Goal: Transaction & Acquisition: Obtain resource

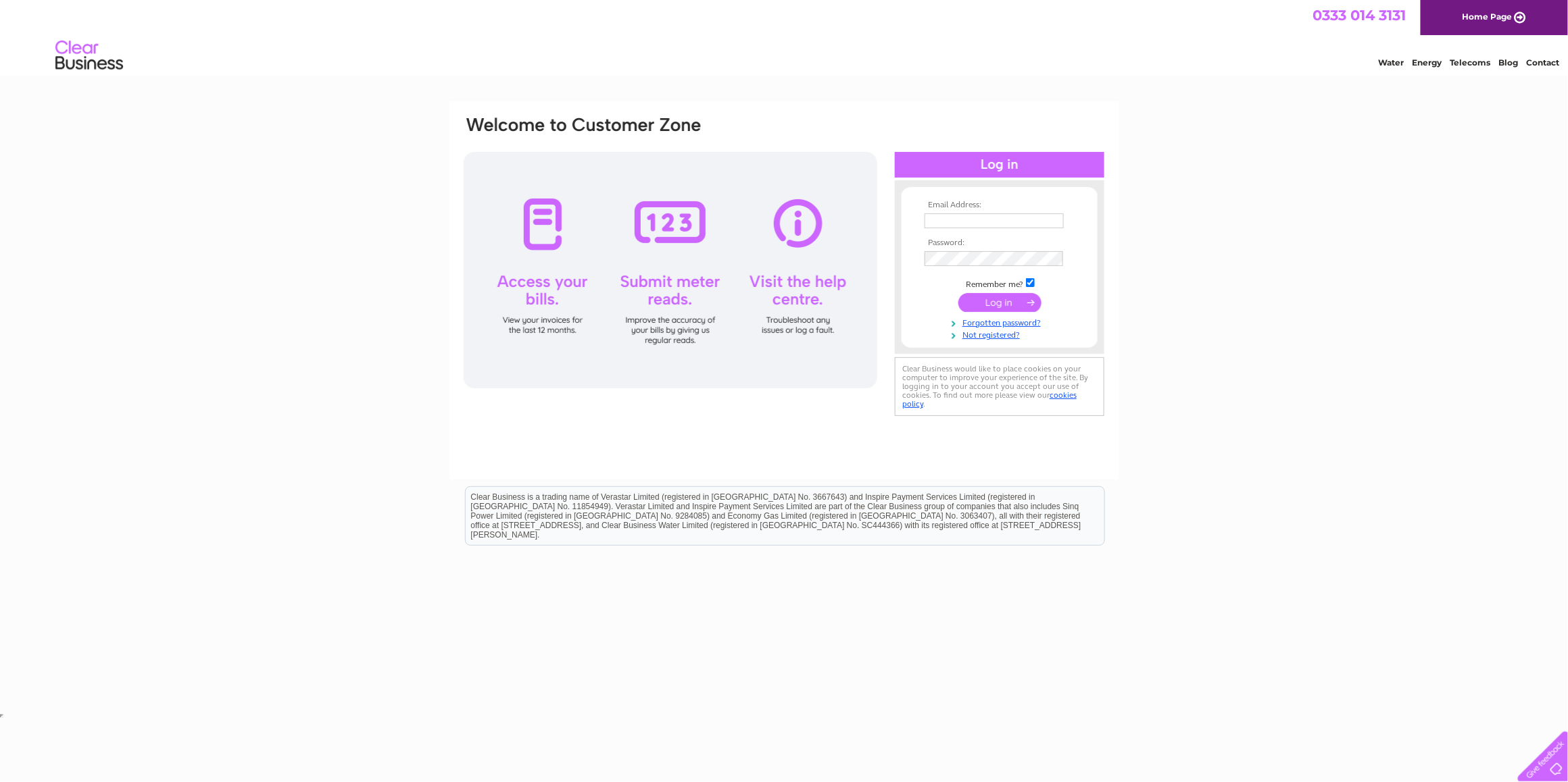
type input "info@hollingburyjoinery.co.uk"
click at [985, 303] on input "submit" at bounding box center [1000, 303] width 83 height 19
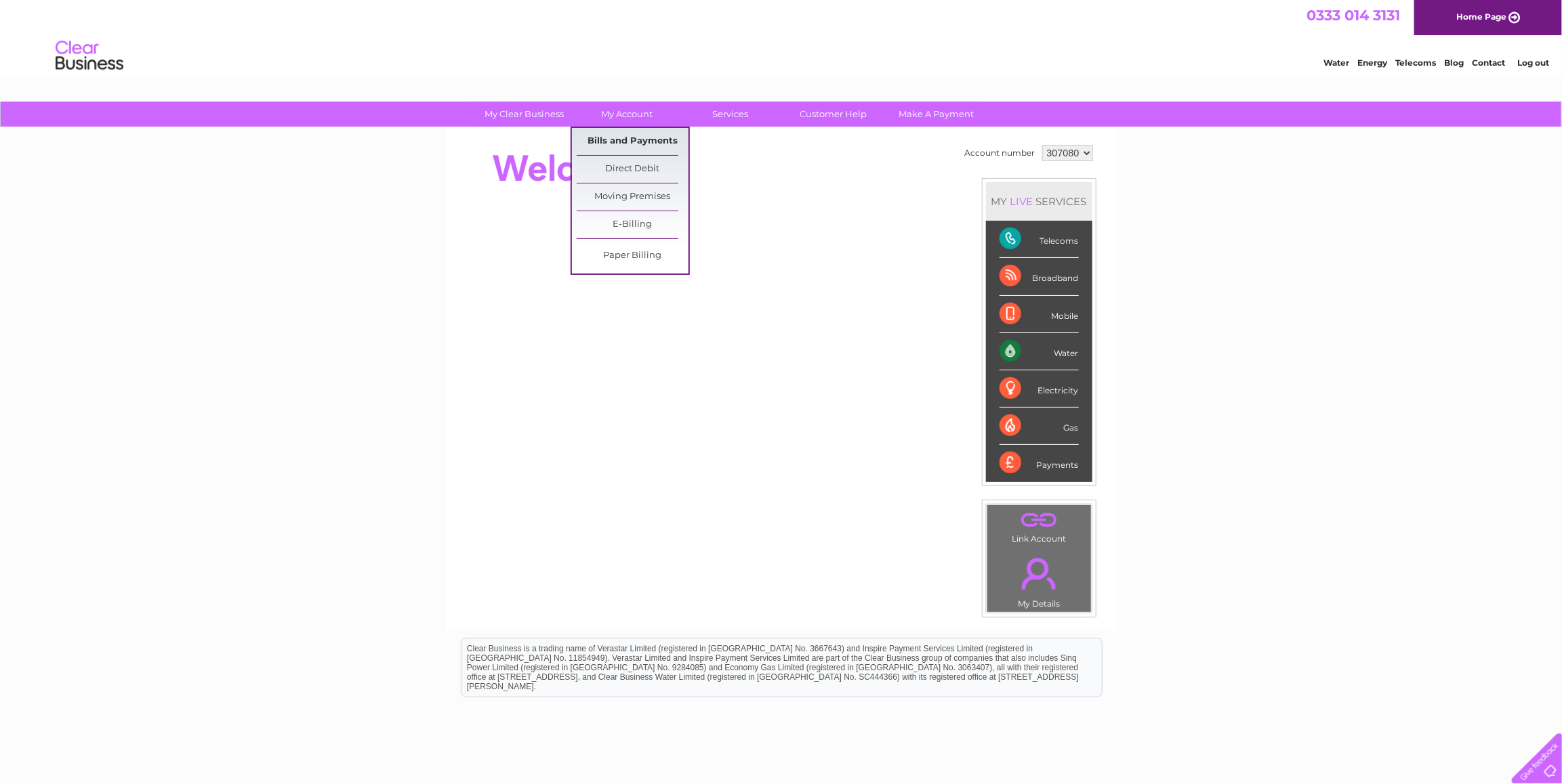
click at [620, 142] on link "Bills and Payments" at bounding box center [633, 141] width 112 height 27
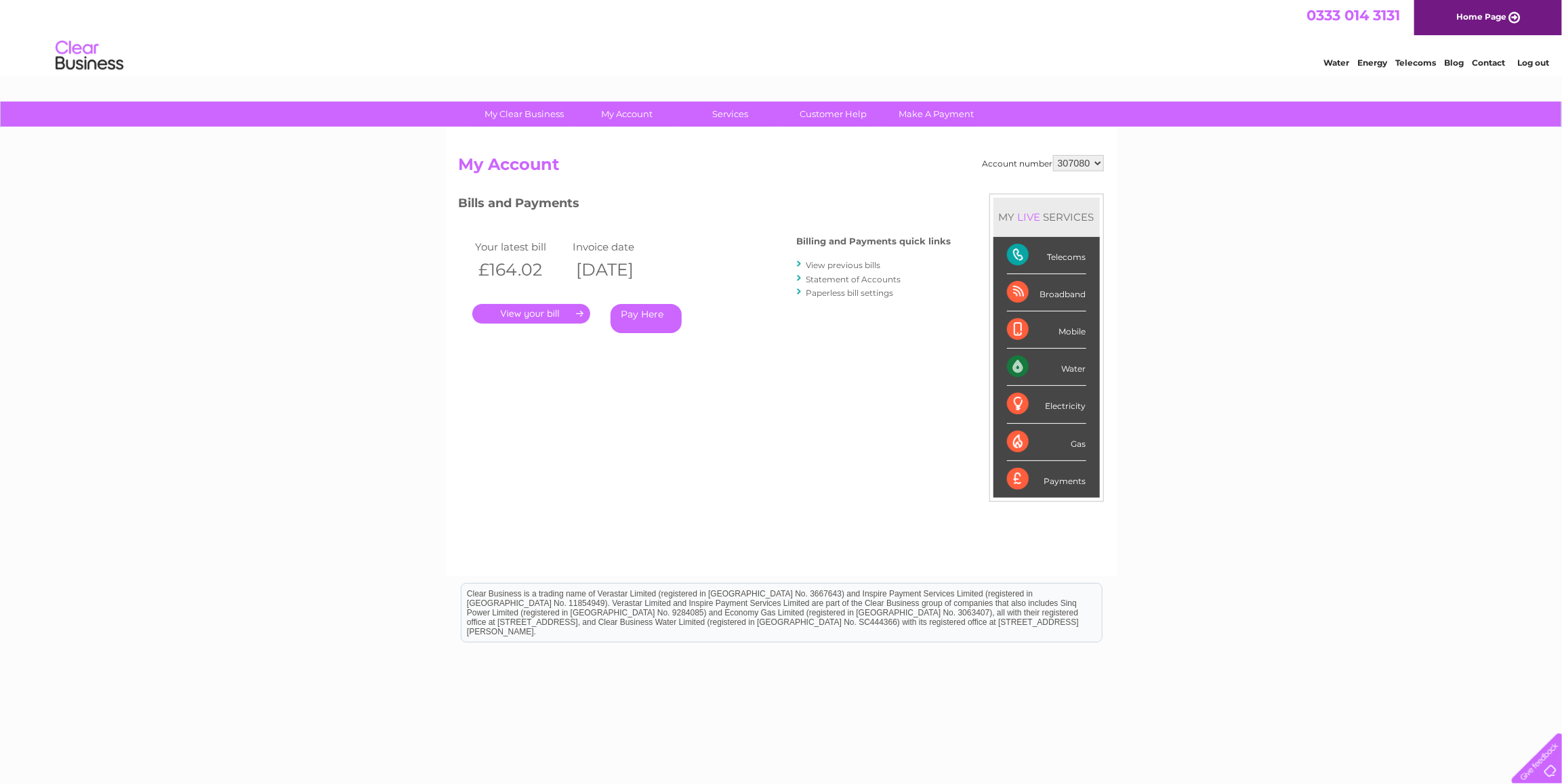
click at [811, 265] on link "View previous bills" at bounding box center [844, 265] width 75 height 10
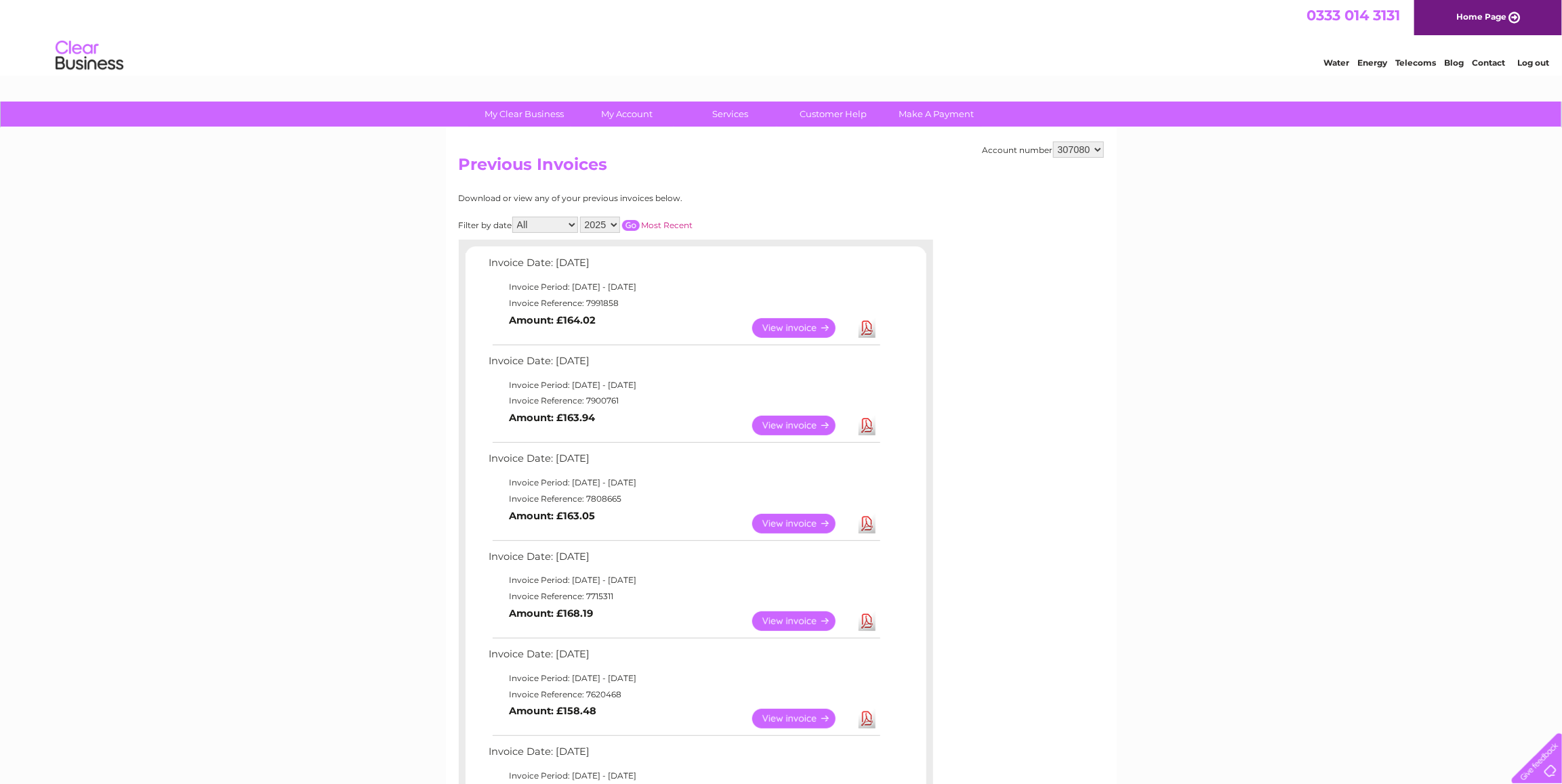
click at [1352, 690] on div "My Clear Business Login Details My Details My Preferences Link Account My Accou…" at bounding box center [781, 716] width 1562 height 1230
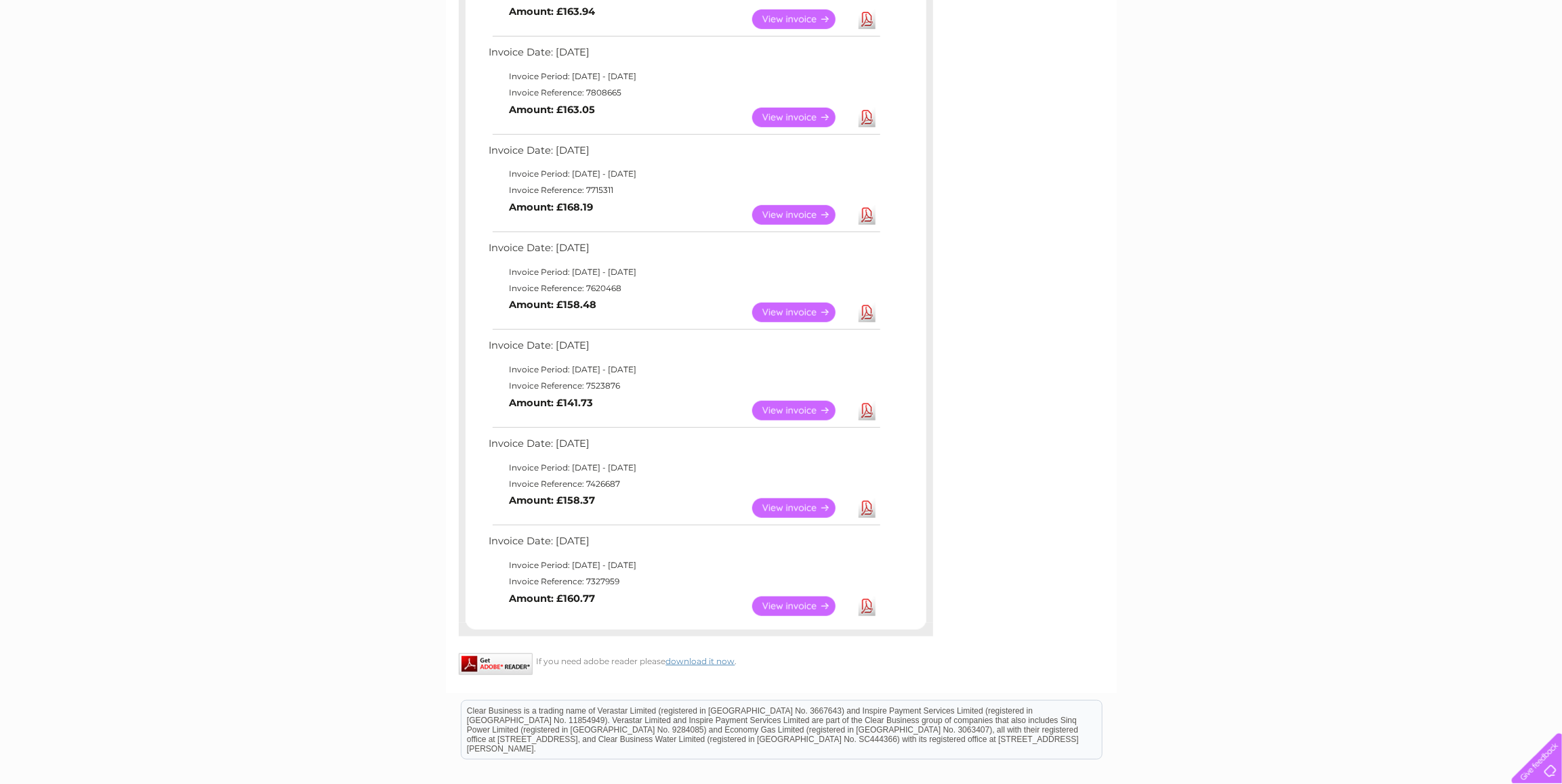
scroll to position [461, 0]
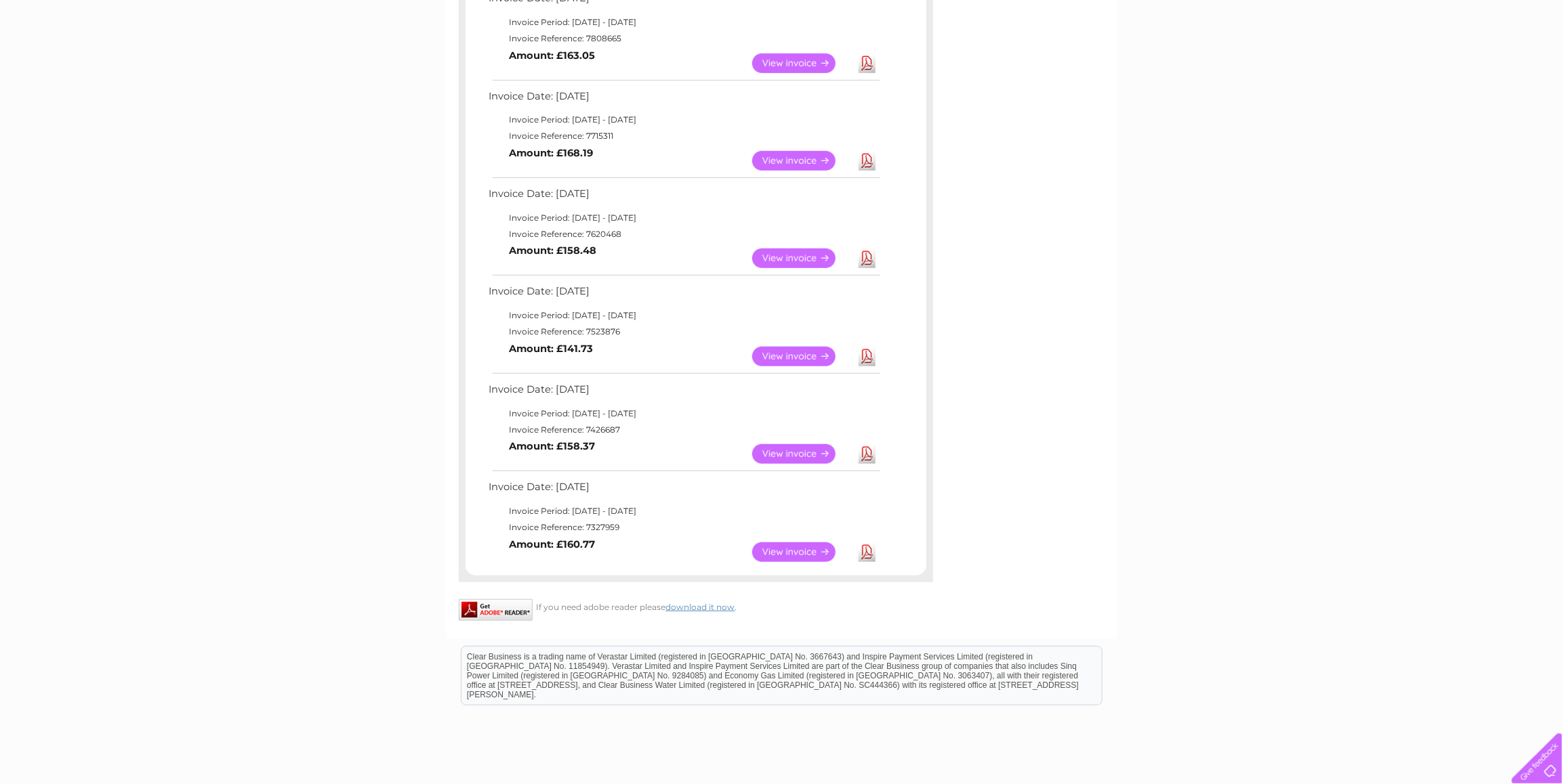
click at [809, 552] on link "View" at bounding box center [802, 552] width 99 height 19
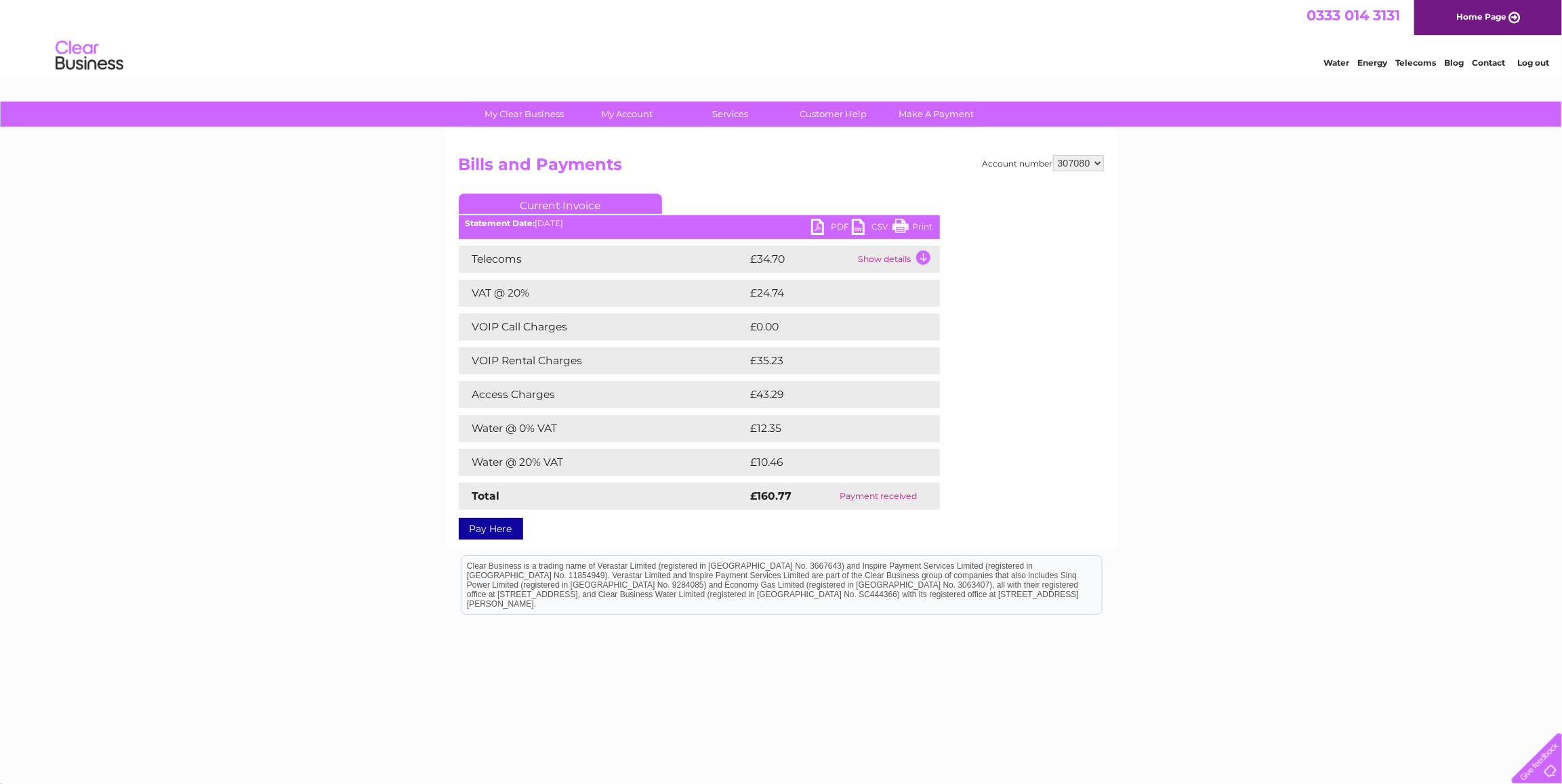
click at [819, 225] on link "PDF" at bounding box center [831, 228] width 41 height 19
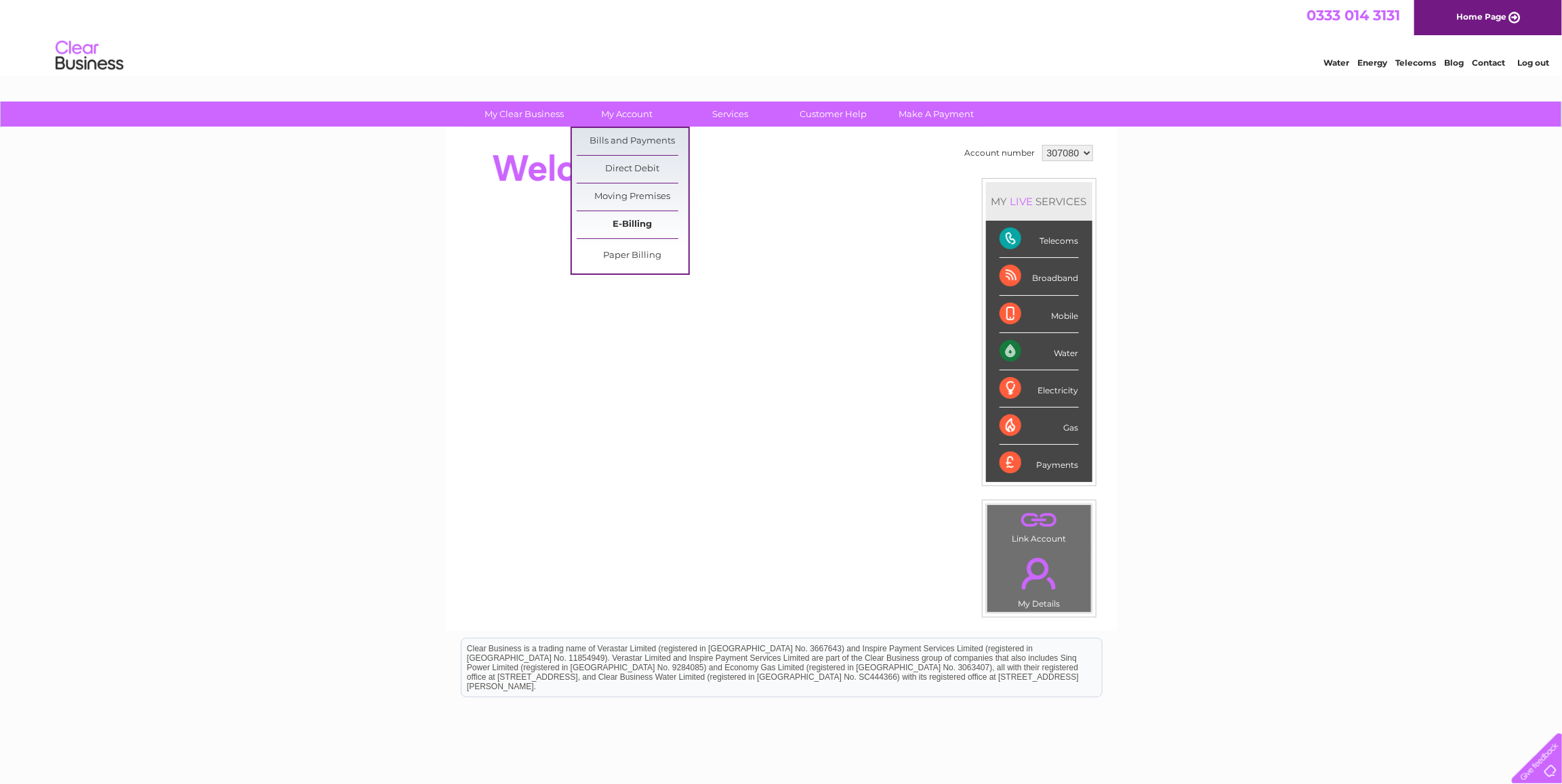
click at [637, 225] on link "E-Billing" at bounding box center [633, 224] width 112 height 27
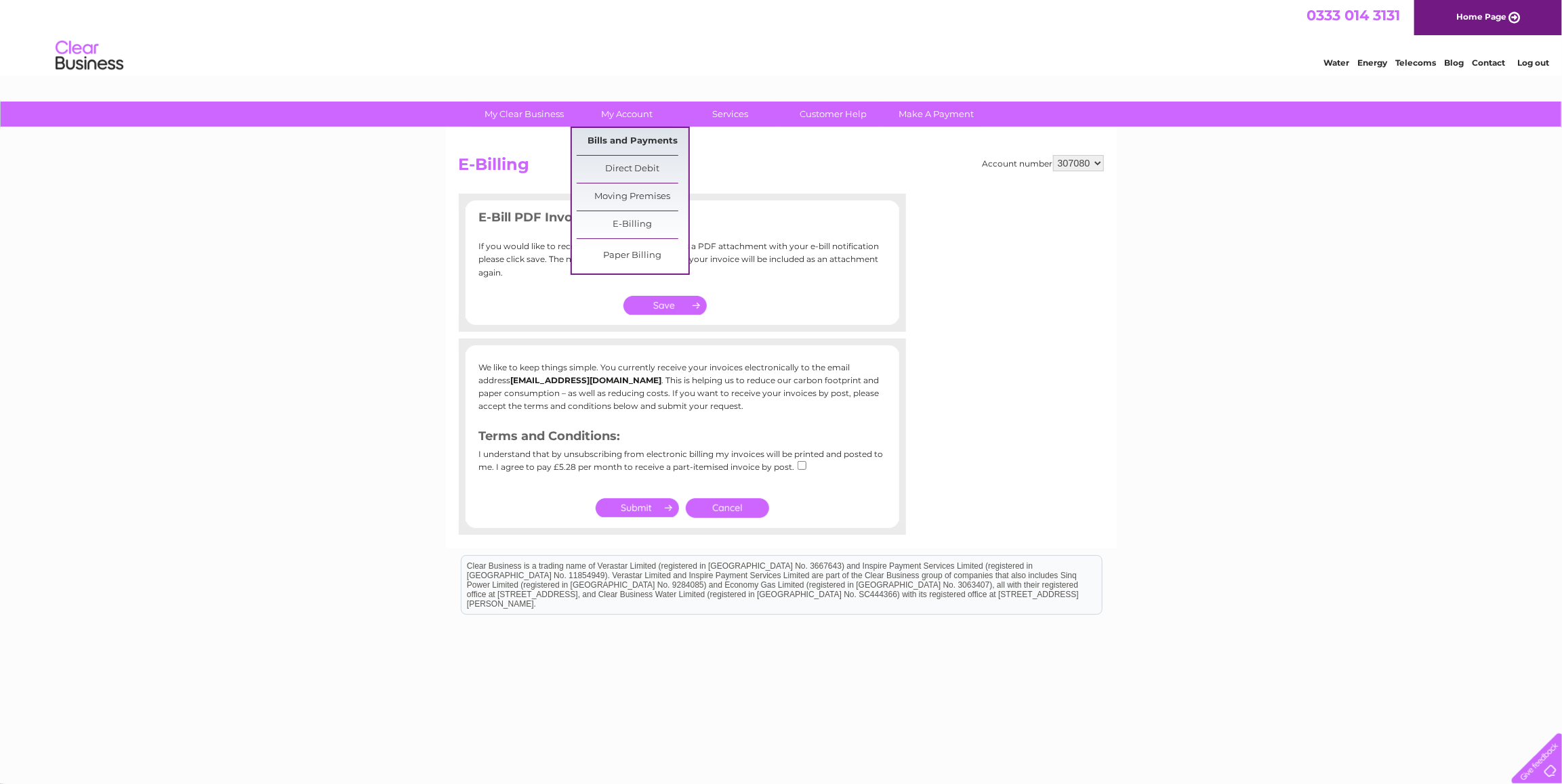
click at [613, 141] on link "Bills and Payments" at bounding box center [633, 141] width 112 height 27
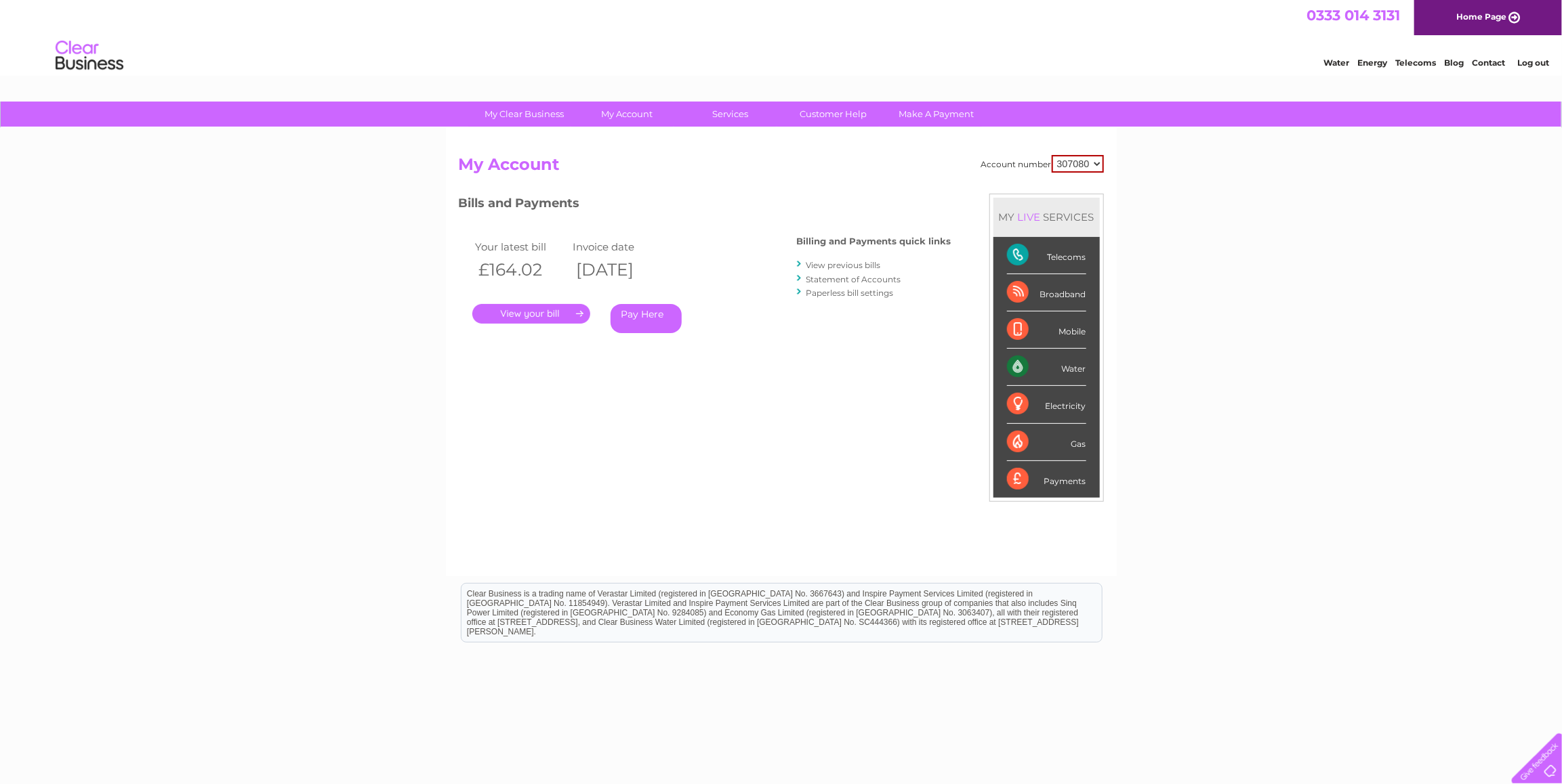
click at [837, 265] on link "View previous bills" at bounding box center [844, 265] width 75 height 10
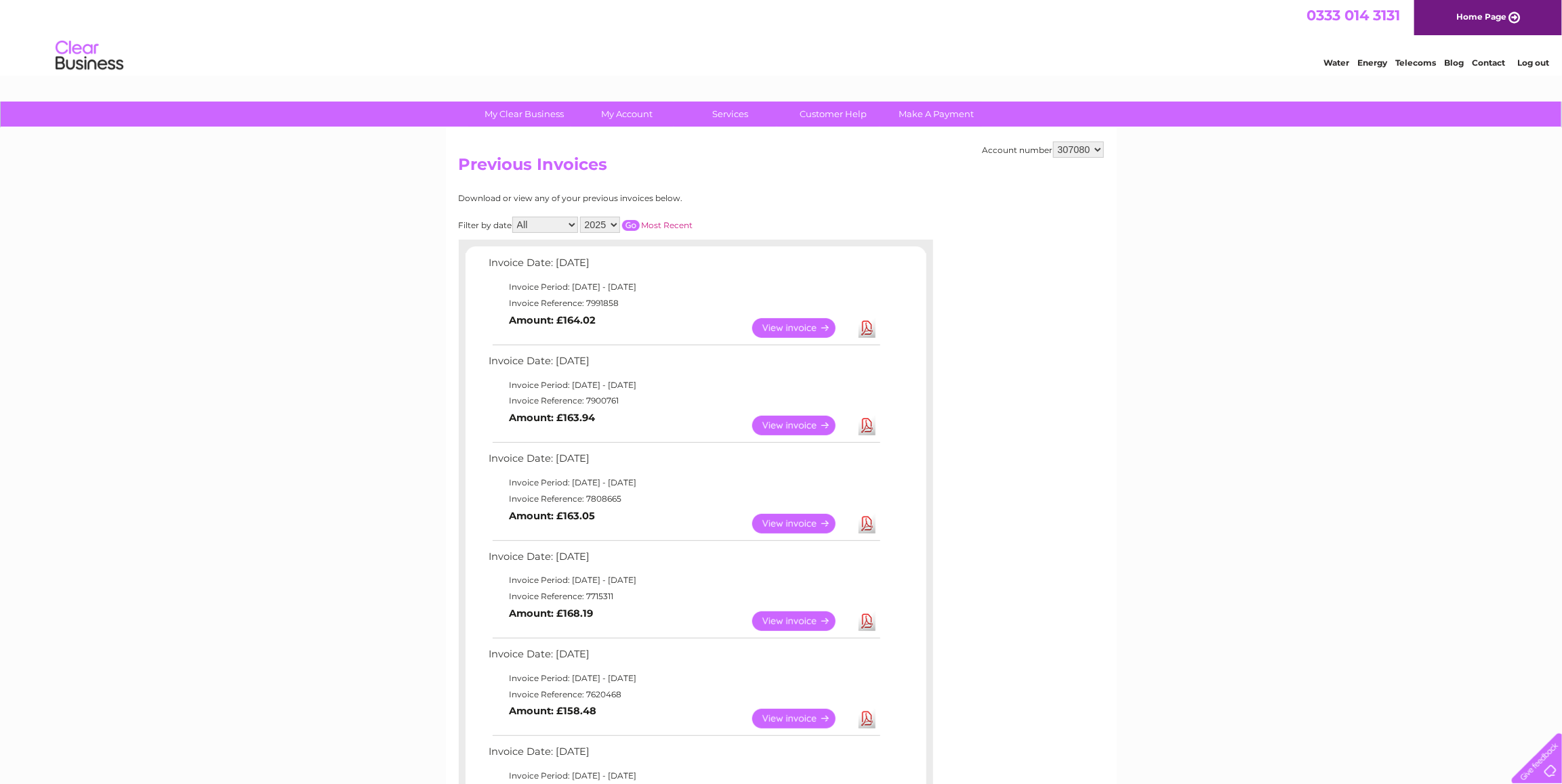
click at [872, 328] on link "Download" at bounding box center [867, 328] width 17 height 19
click at [863, 324] on link "Download" at bounding box center [867, 328] width 17 height 19
click at [864, 324] on link "Download" at bounding box center [867, 328] width 17 height 19
click at [784, 325] on link "View" at bounding box center [802, 328] width 99 height 19
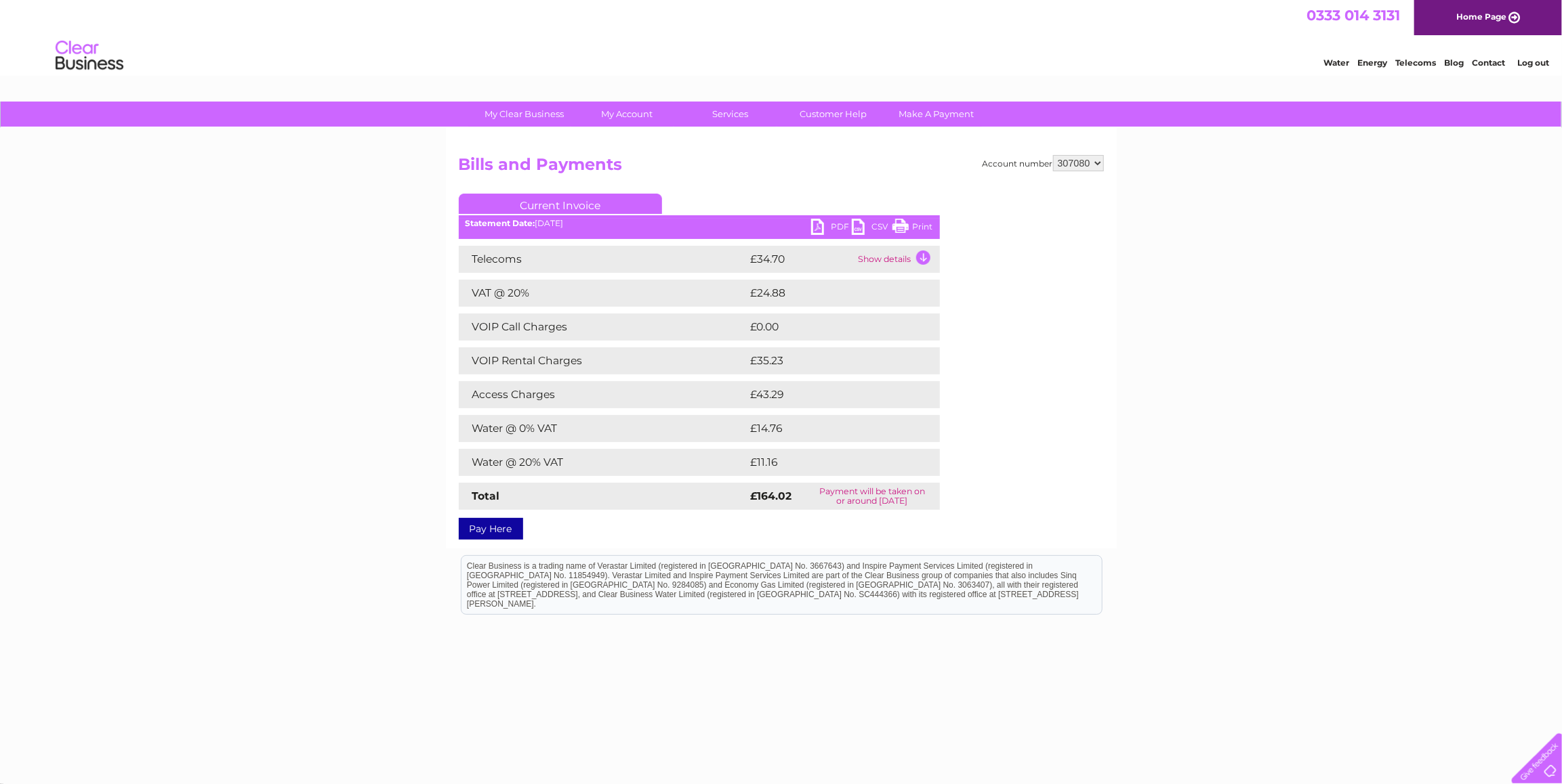
click at [829, 229] on link "PDF" at bounding box center [831, 228] width 41 height 19
